Goal: Task Accomplishment & Management: Use online tool/utility

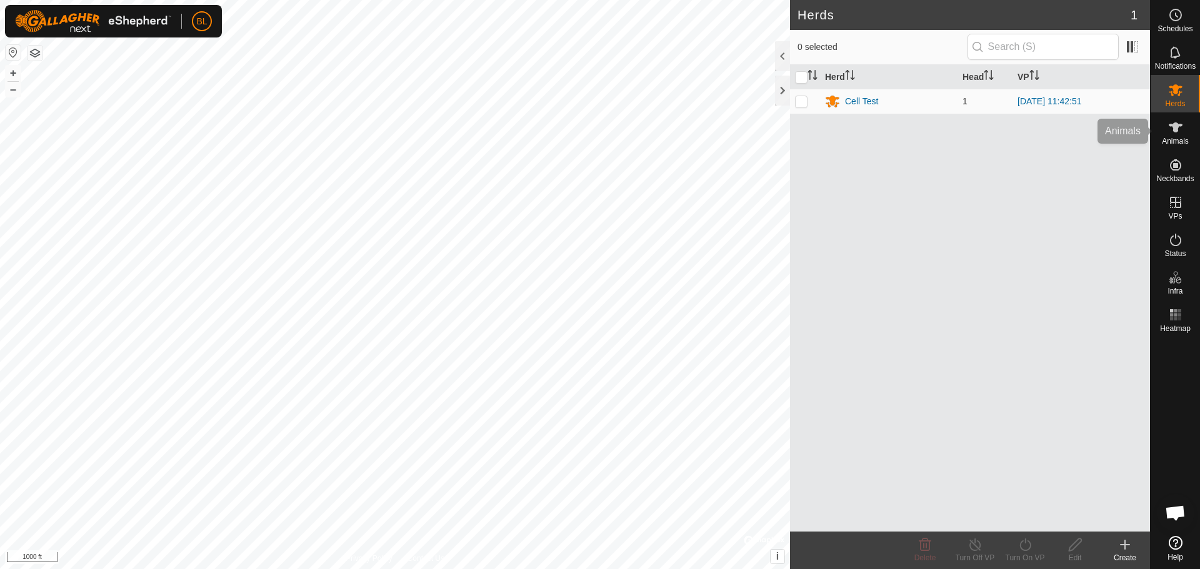
click at [1176, 125] on icon at bounding box center [1176, 127] width 14 height 10
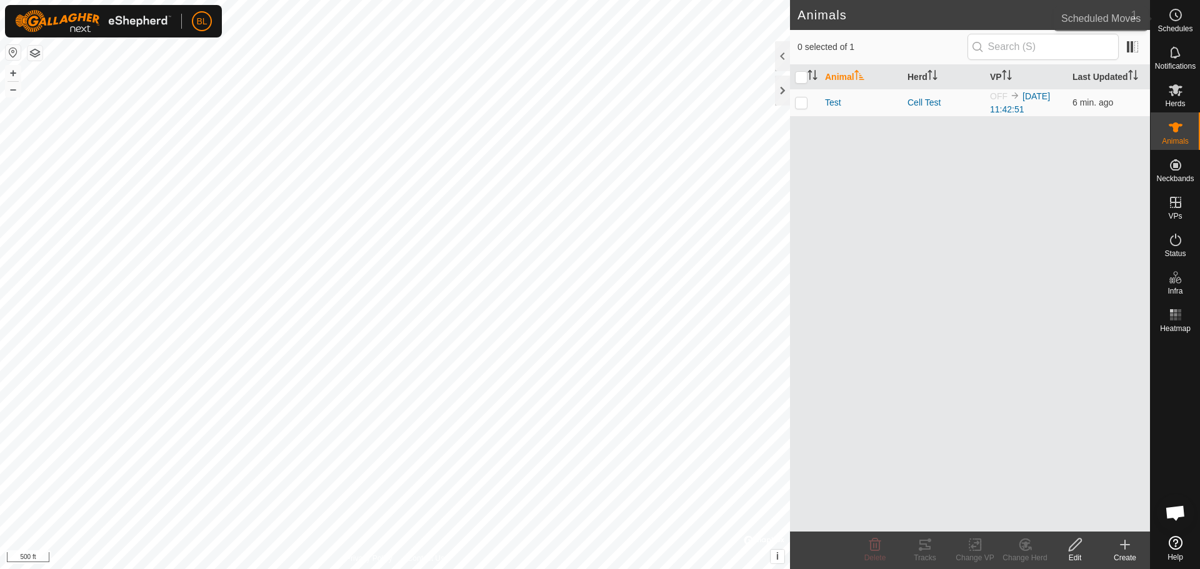
click at [1182, 18] on icon at bounding box center [1175, 14] width 15 height 15
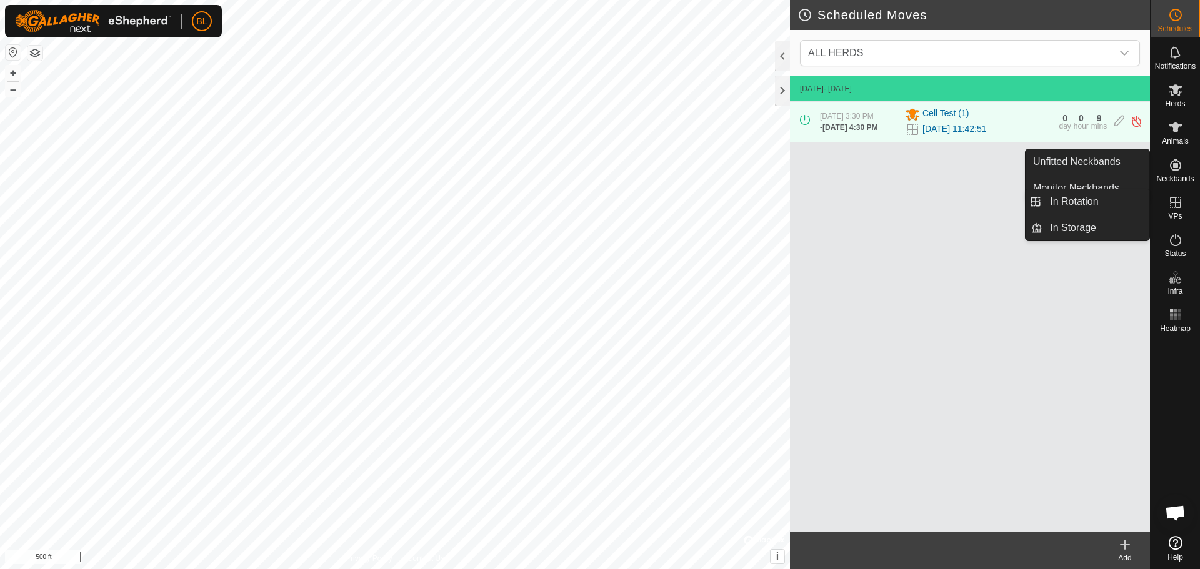
drag, startPoint x: 1184, startPoint y: 199, endPoint x: 1178, endPoint y: 212, distance: 15.1
click at [1178, 212] on span "VPs" at bounding box center [1175, 215] width 14 height 7
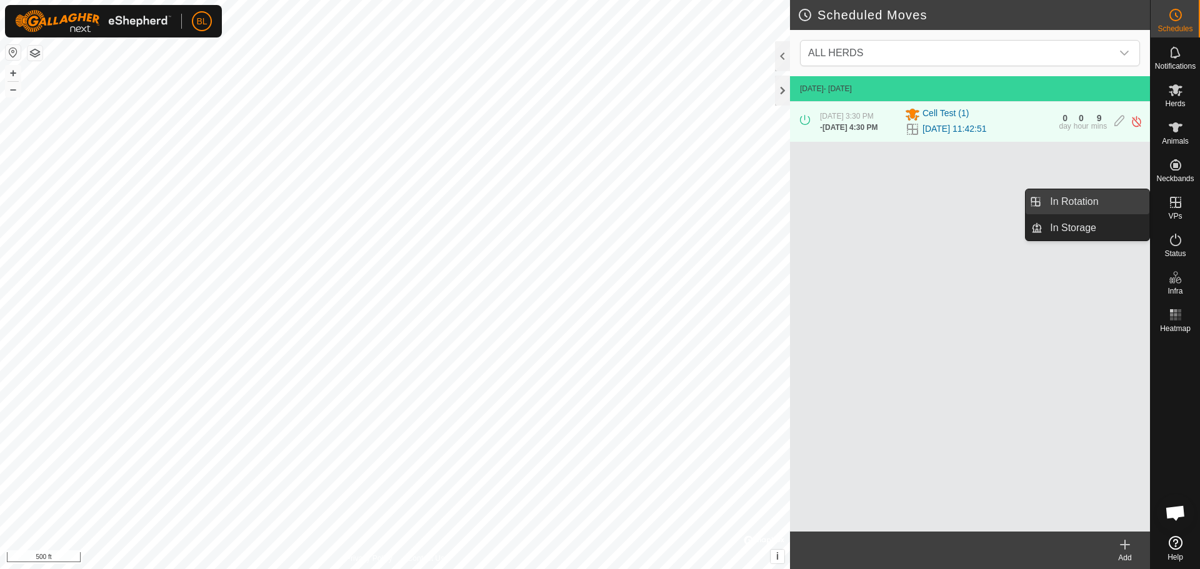
click at [1087, 202] on link "In Rotation" at bounding box center [1095, 201] width 107 height 25
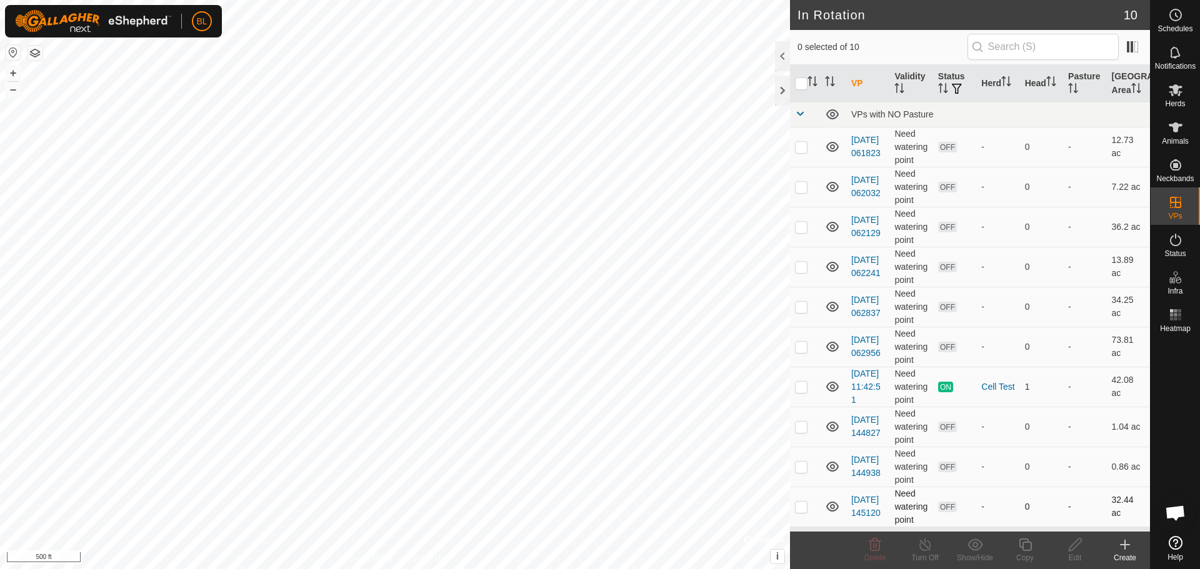
scroll to position [9, 0]
click at [1132, 553] on div "Create" at bounding box center [1125, 557] width 50 height 11
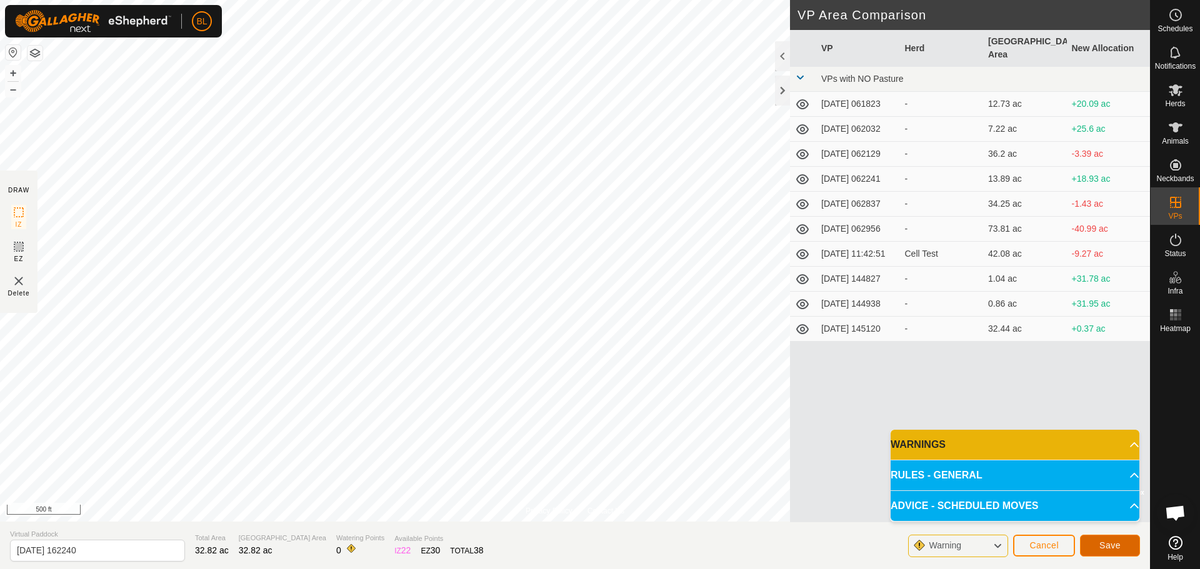
click at [1112, 543] on span "Save" at bounding box center [1109, 546] width 21 height 10
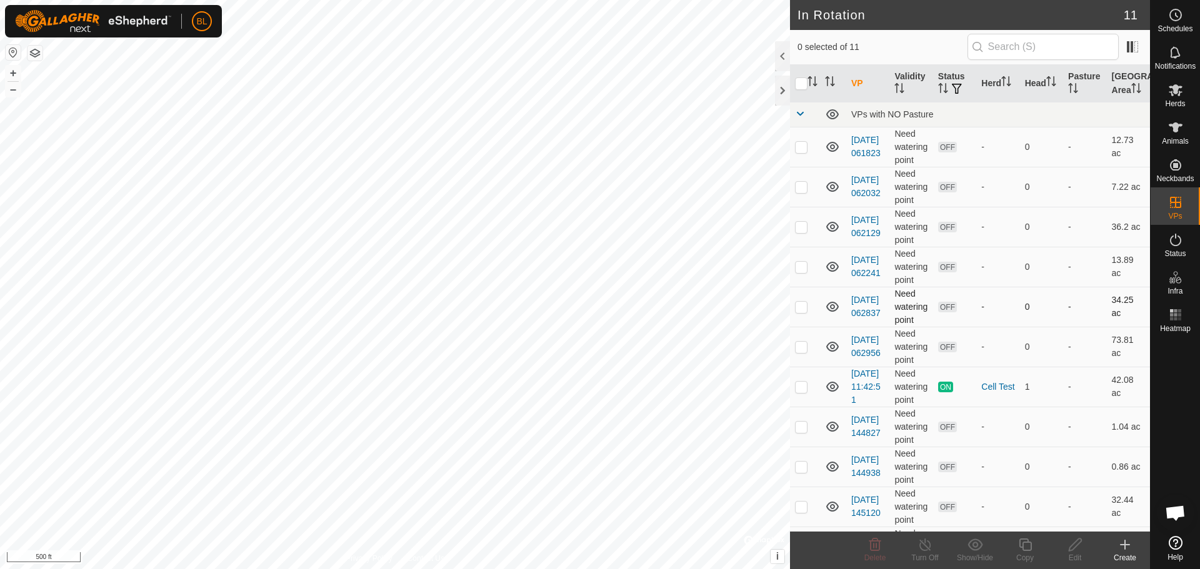
drag, startPoint x: 858, startPoint y: 311, endPoint x: 839, endPoint y: 323, distance: 22.7
click at [839, 323] on td at bounding box center [833, 307] width 26 height 40
click at [1118, 550] on icon at bounding box center [1124, 544] width 15 height 15
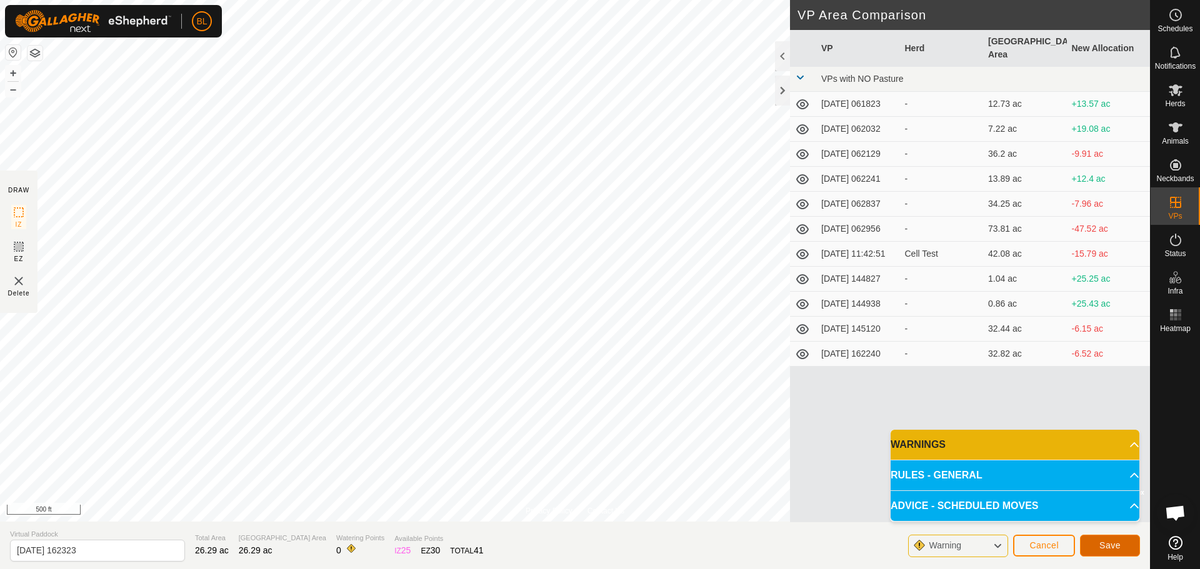
click at [1117, 547] on span "Save" at bounding box center [1109, 546] width 21 height 10
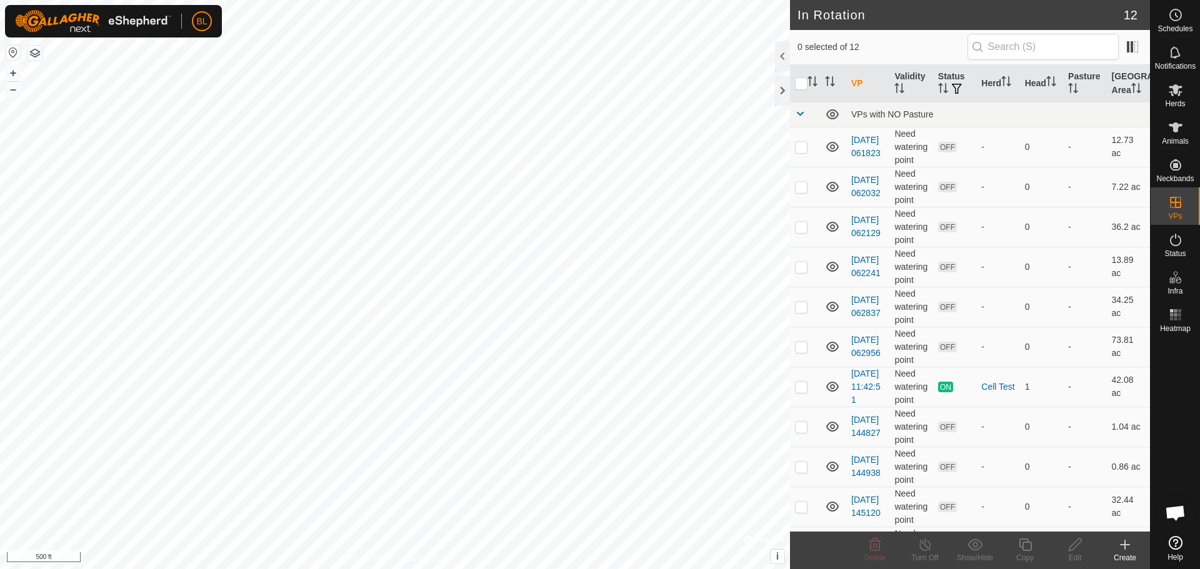
click at [1122, 545] on icon at bounding box center [1124, 545] width 9 height 0
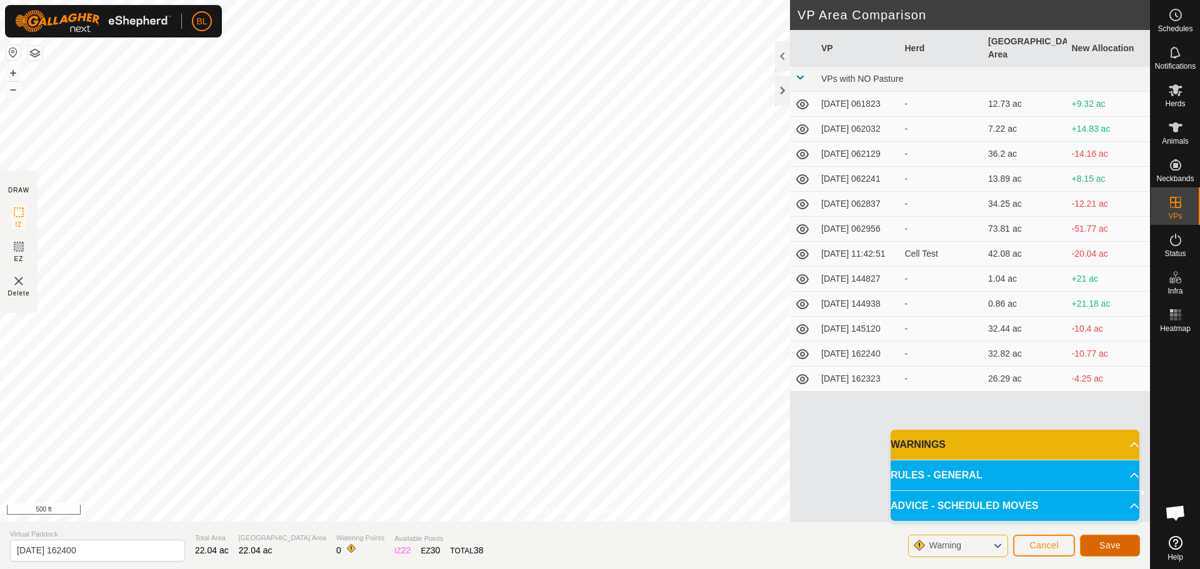
click at [1127, 549] on button "Save" at bounding box center [1110, 546] width 60 height 22
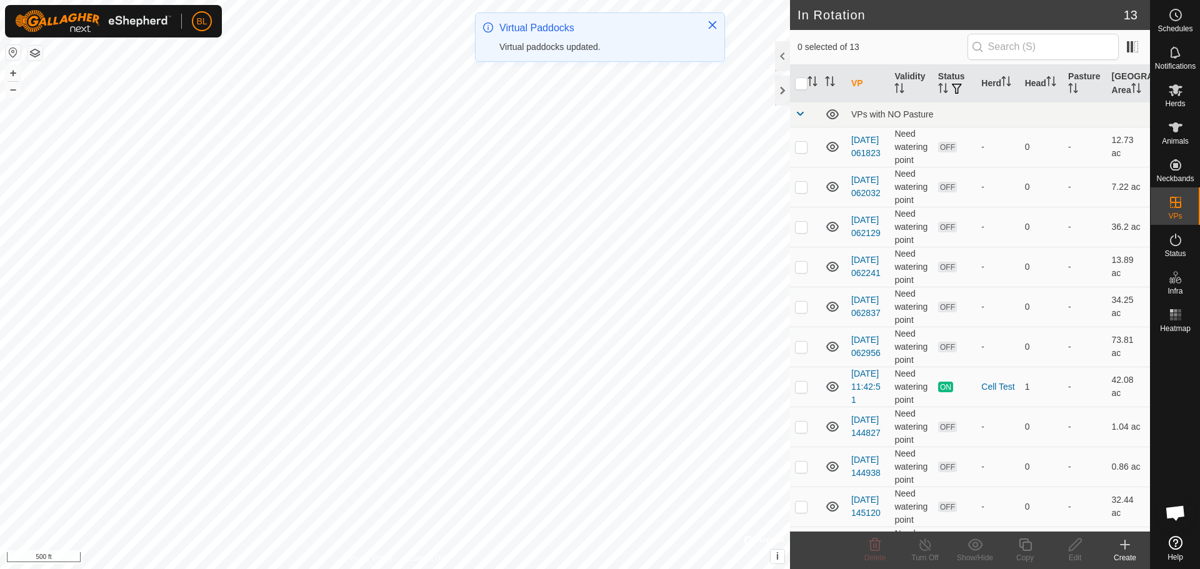
click at [1128, 554] on div "Create" at bounding box center [1125, 557] width 50 height 11
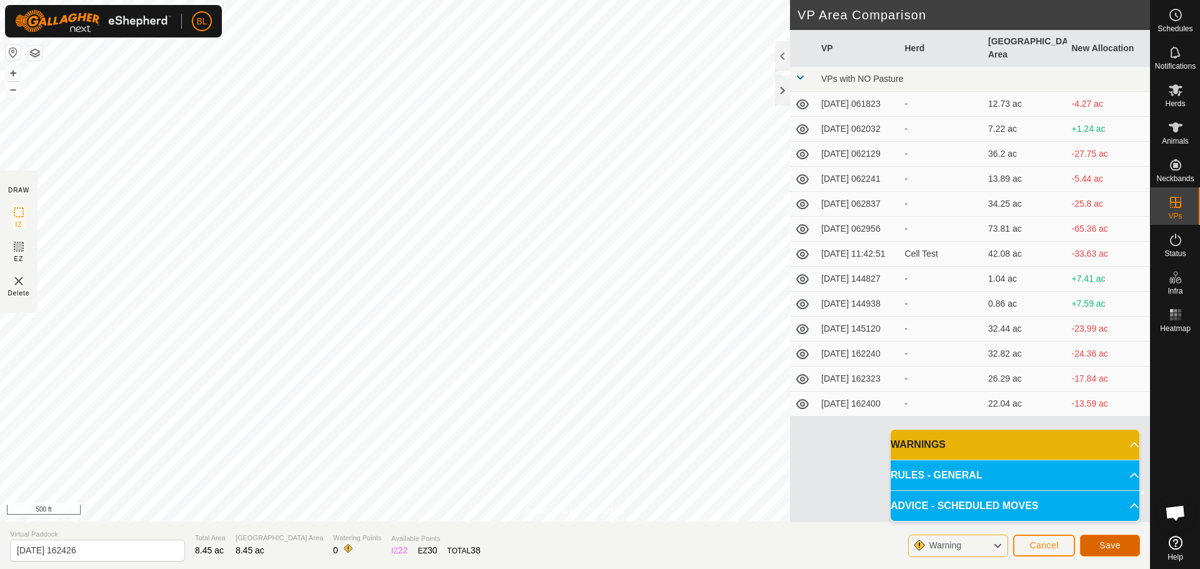
click at [1110, 547] on span "Save" at bounding box center [1109, 546] width 21 height 10
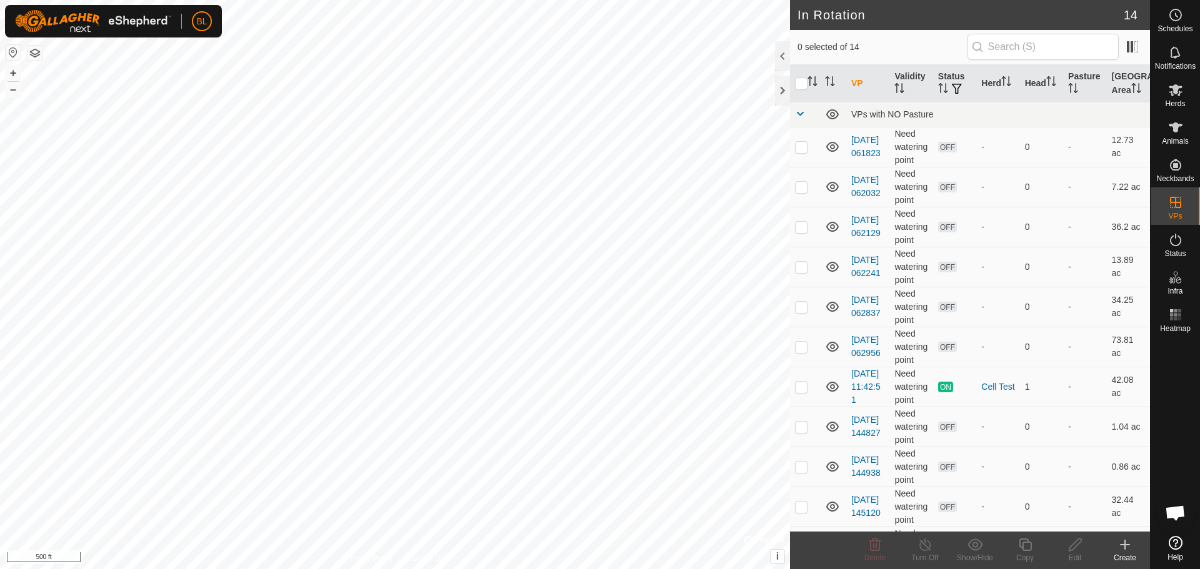
click at [1117, 550] on icon at bounding box center [1124, 544] width 15 height 15
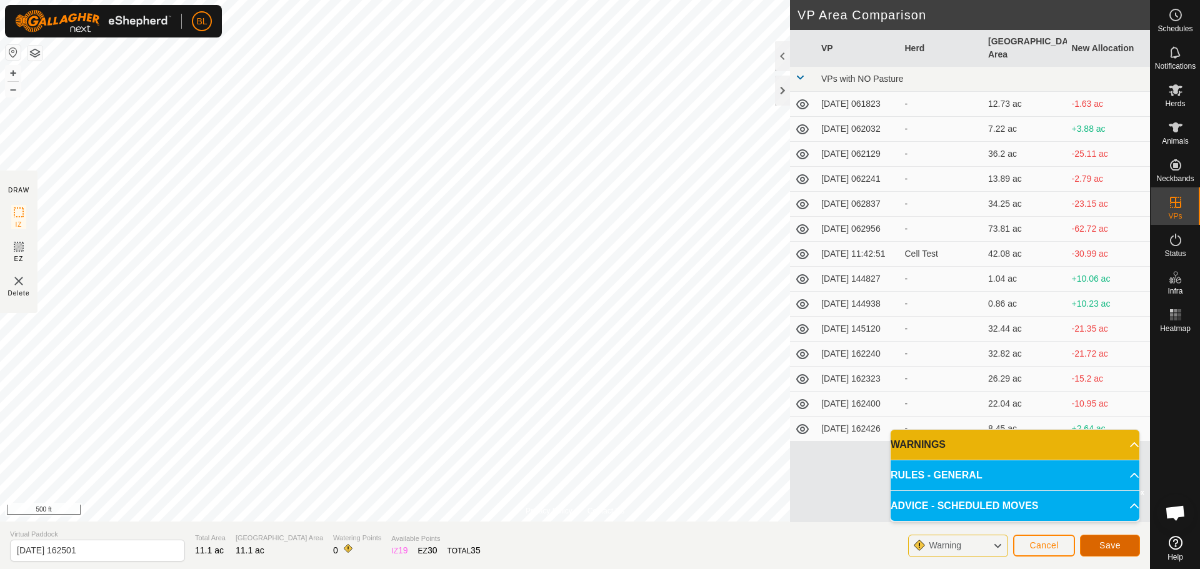
click at [1109, 551] on button "Save" at bounding box center [1110, 546] width 60 height 22
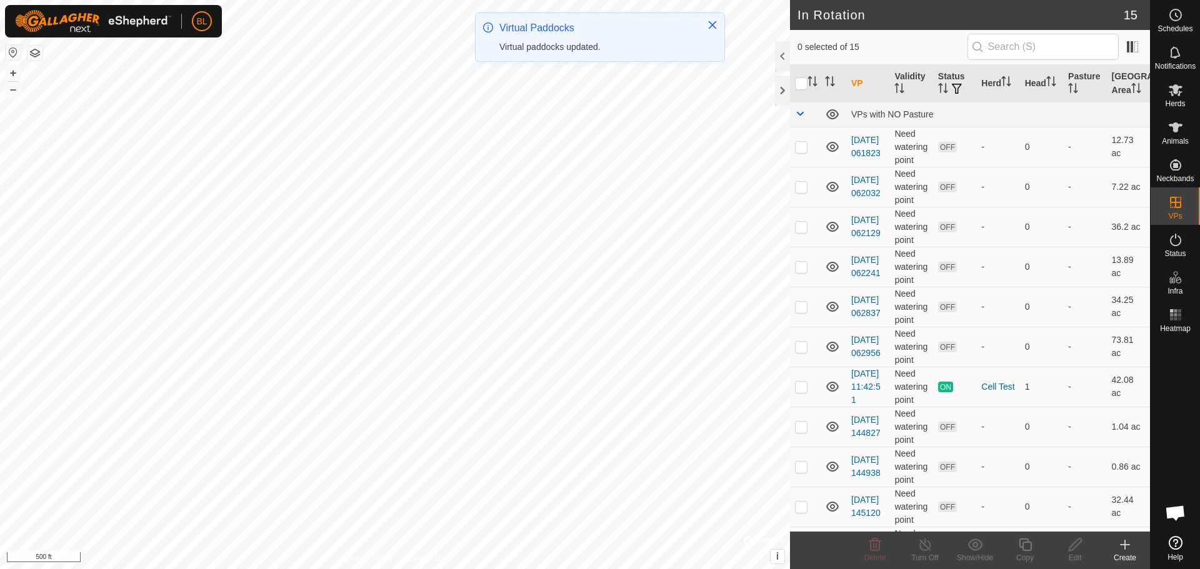
click at [1117, 549] on icon at bounding box center [1124, 544] width 15 height 15
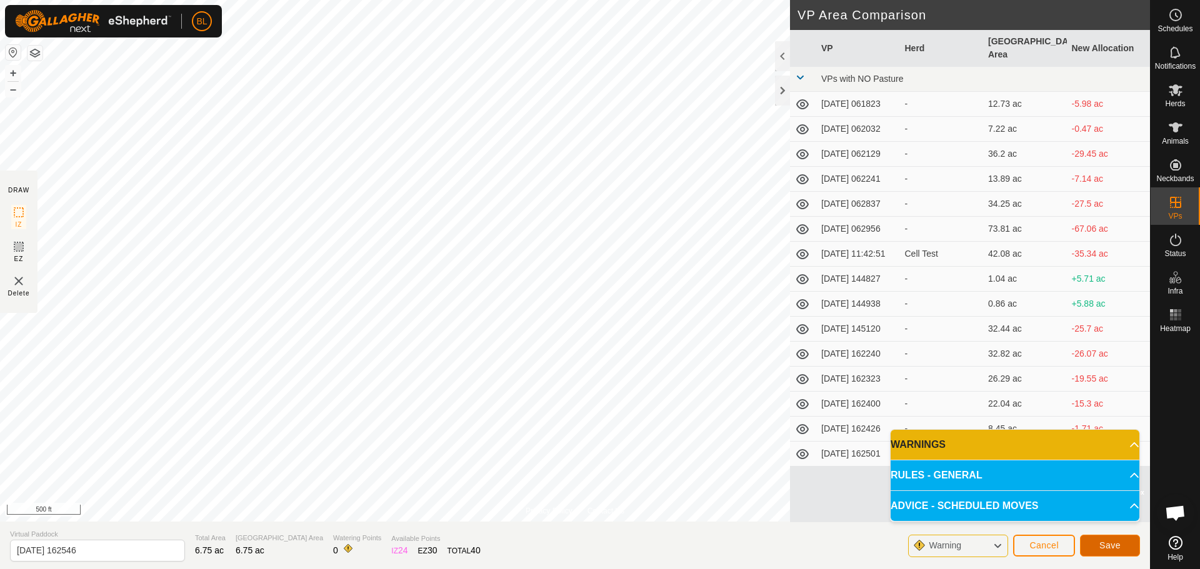
click at [1124, 551] on button "Save" at bounding box center [1110, 546] width 60 height 22
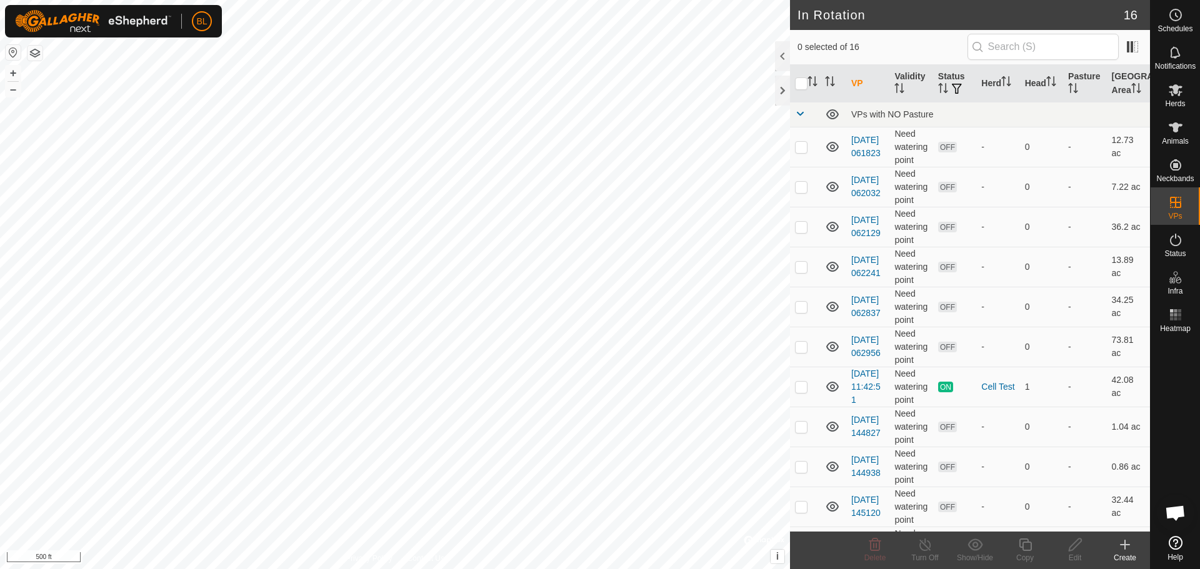
click at [1124, 542] on icon at bounding box center [1124, 544] width 15 height 15
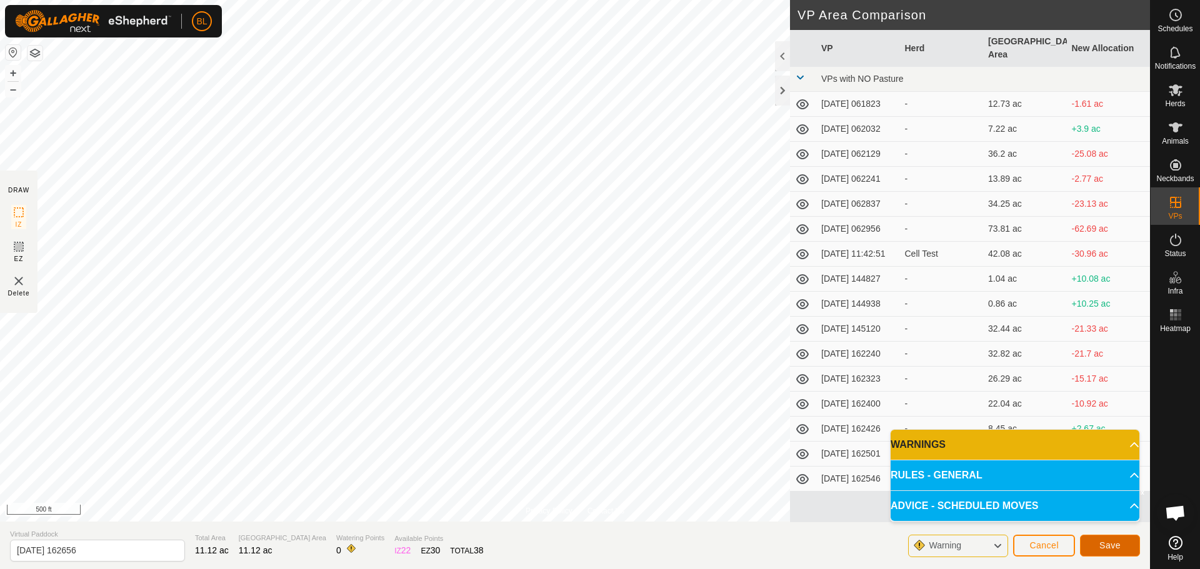
click at [1117, 542] on span "Save" at bounding box center [1109, 546] width 21 height 10
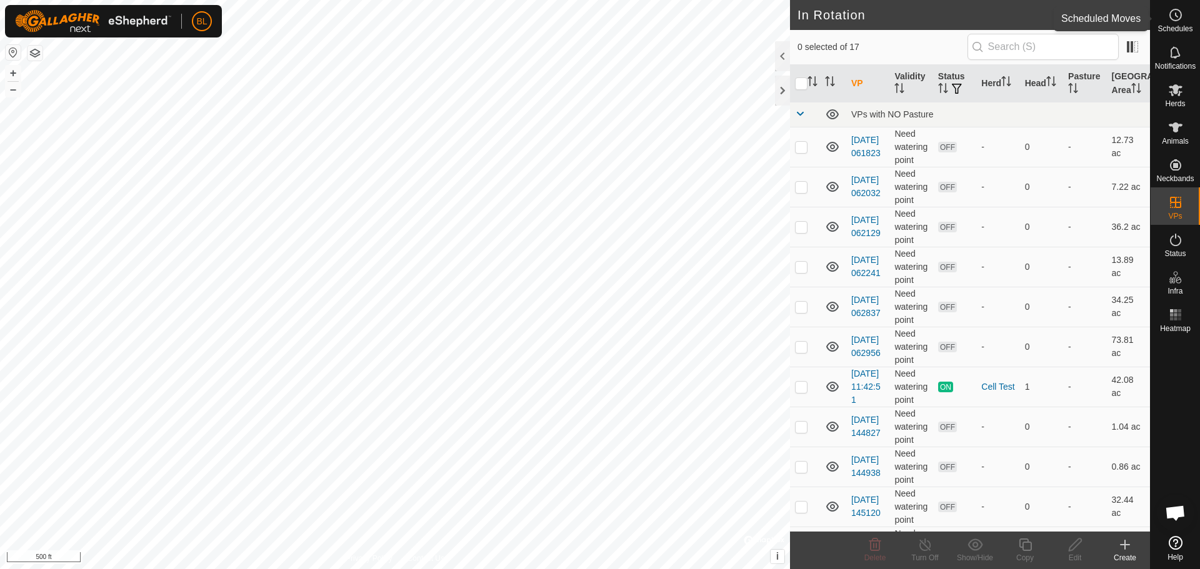
click at [1175, 27] on span "Schedules" at bounding box center [1174, 28] width 35 height 7
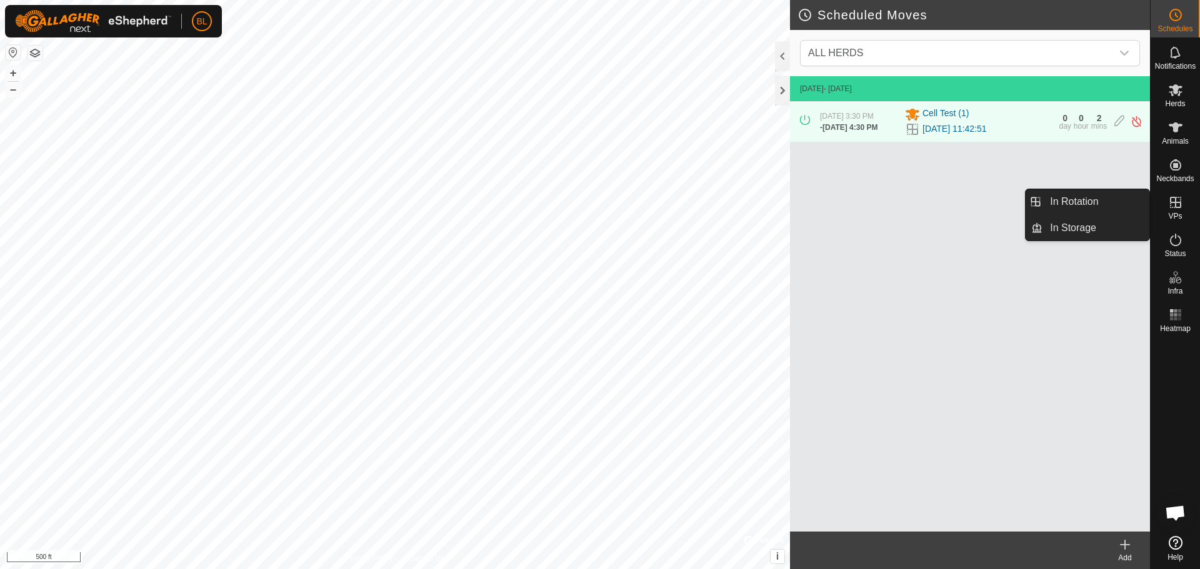
click at [1117, 547] on create-svg-icon at bounding box center [1125, 544] width 50 height 15
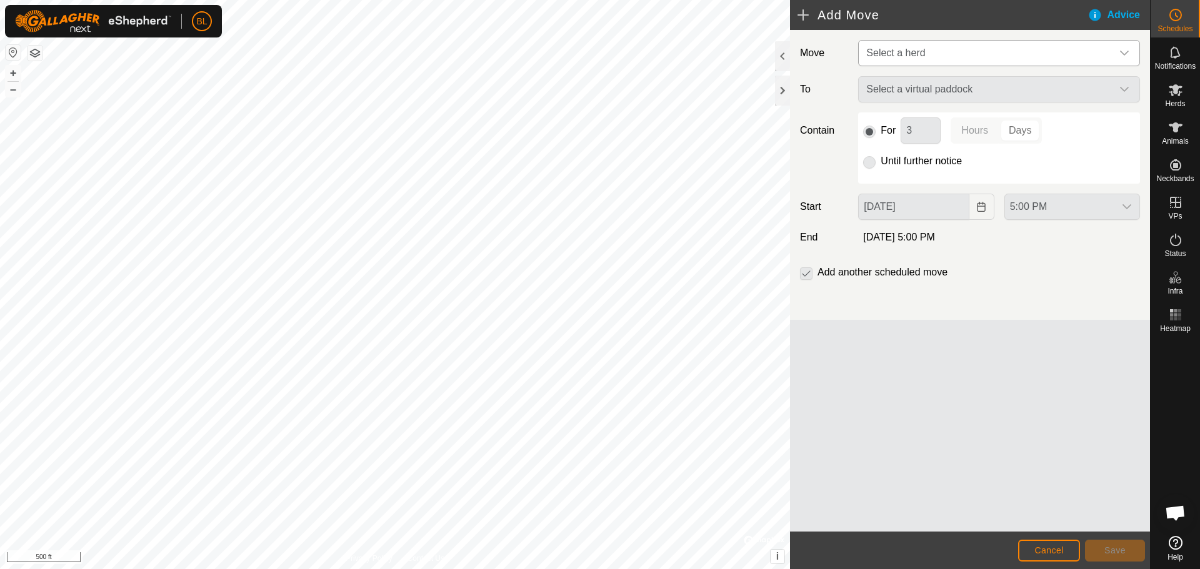
click at [984, 54] on span "Select a herd" at bounding box center [986, 53] width 251 height 25
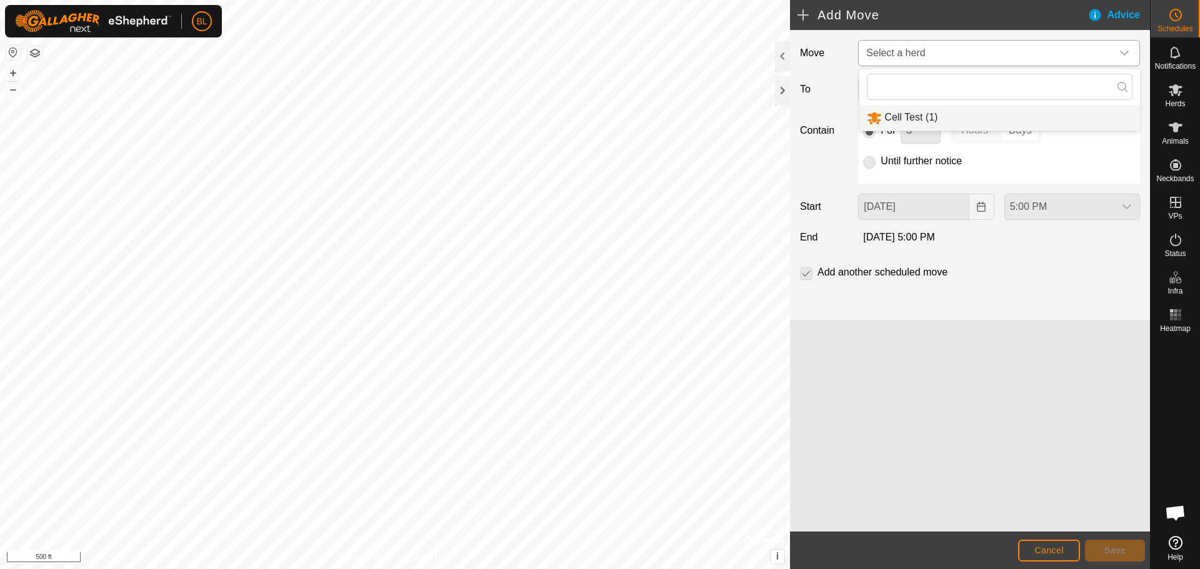
click at [973, 116] on li "Cell Test (1)" at bounding box center [999, 118] width 281 height 26
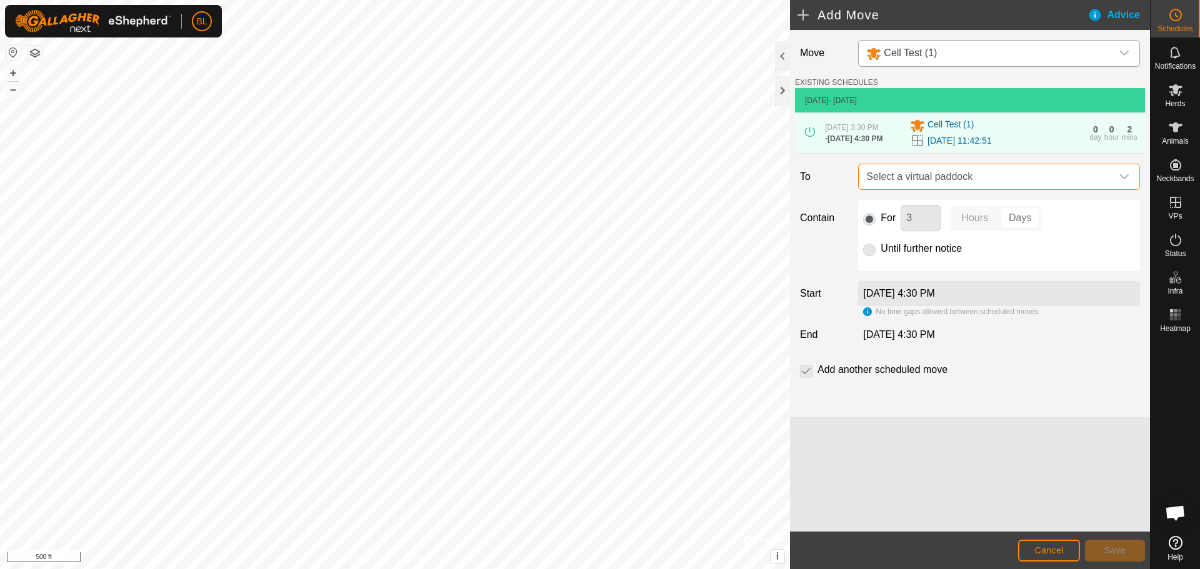
click at [977, 183] on span "Select a virtual paddock" at bounding box center [986, 176] width 251 height 25
click at [818, 184] on label "To" at bounding box center [824, 177] width 58 height 26
click at [812, 135] on icon at bounding box center [810, 132] width 10 height 10
click at [217, 98] on link "Logout" at bounding box center [259, 96] width 124 height 20
